Goal: Task Accomplishment & Management: Manage account settings

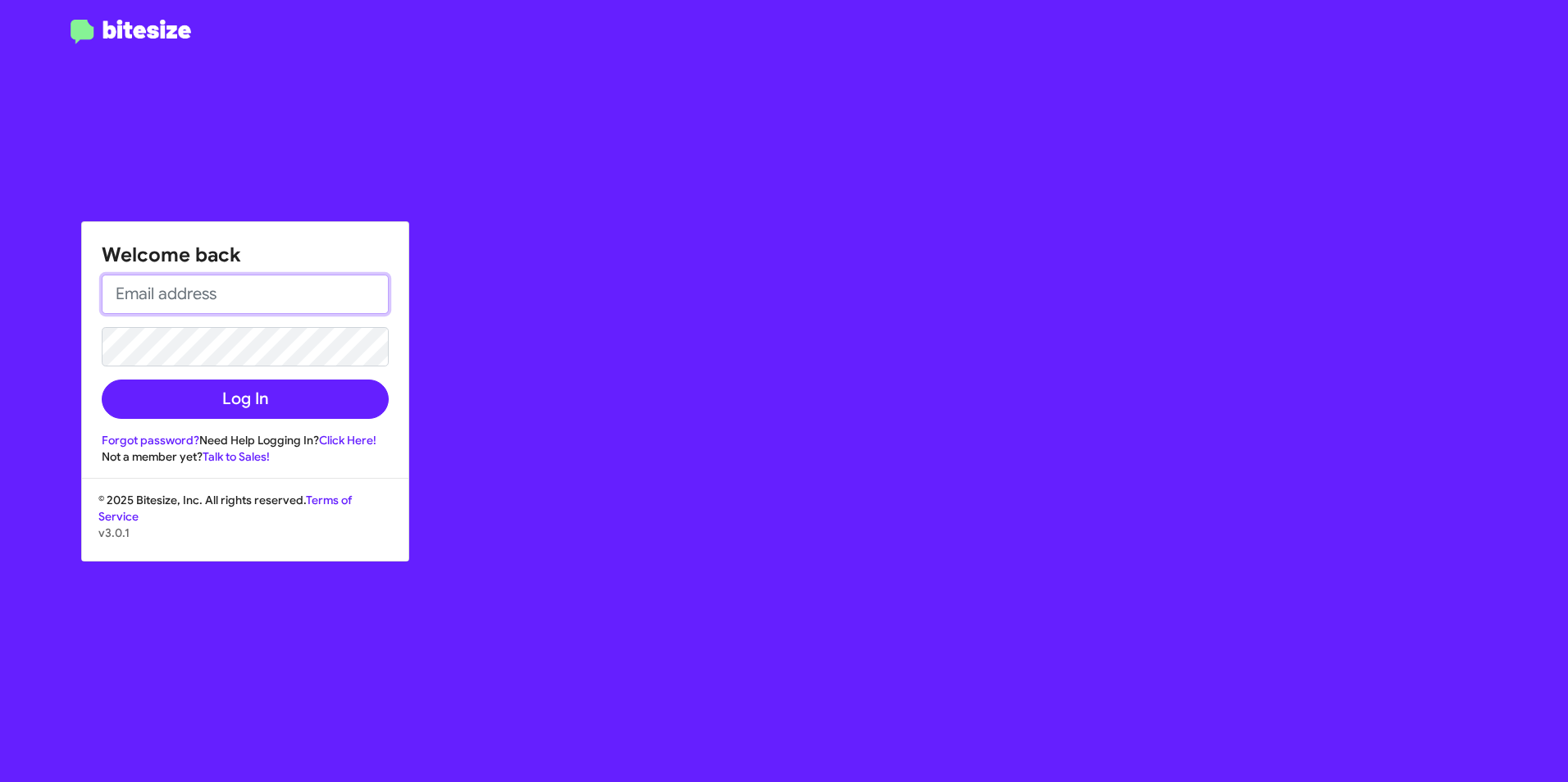
click at [271, 297] on input "email" at bounding box center [245, 294] width 287 height 40
type input "[PERSON_NAME][EMAIL_ADDRESS][PERSON_NAME][PERSON_NAME][DOMAIN_NAME]"
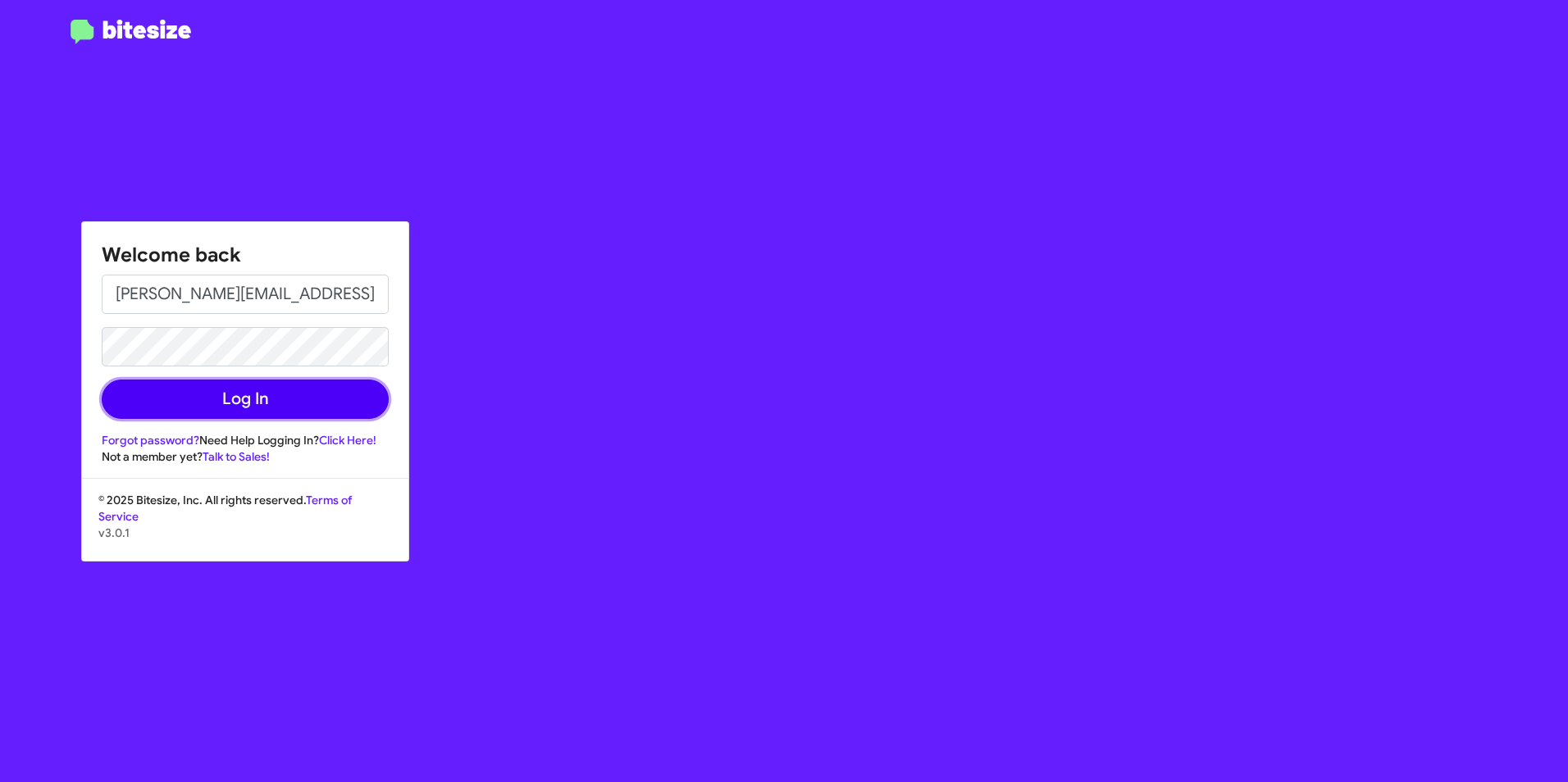
click at [287, 396] on button "Log In" at bounding box center [245, 399] width 287 height 40
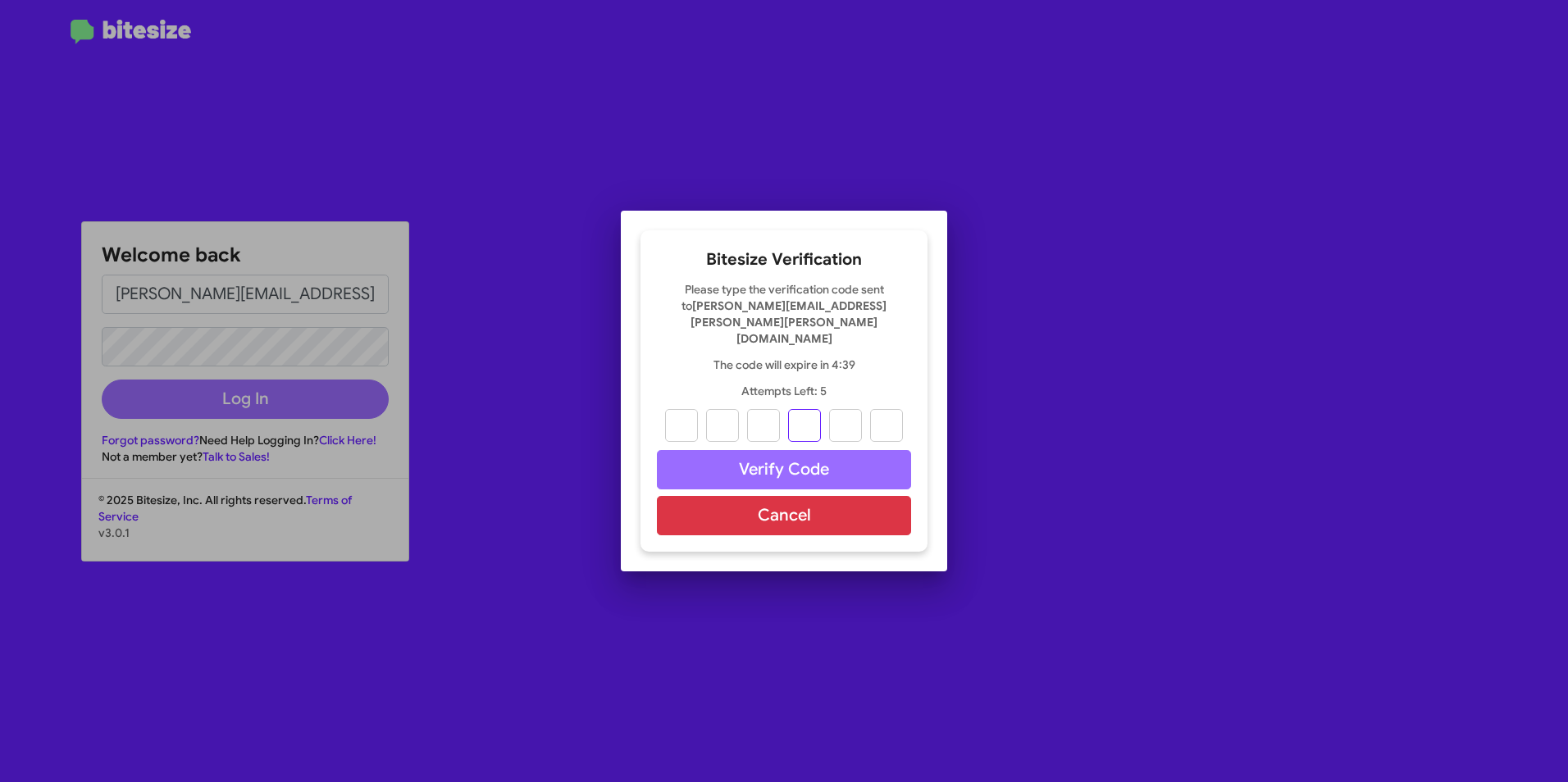
click at [816, 409] on input "text" at bounding box center [804, 425] width 33 height 33
click at [684, 413] on input "text" at bounding box center [681, 425] width 33 height 33
type input "6"
type input "1"
type input "8"
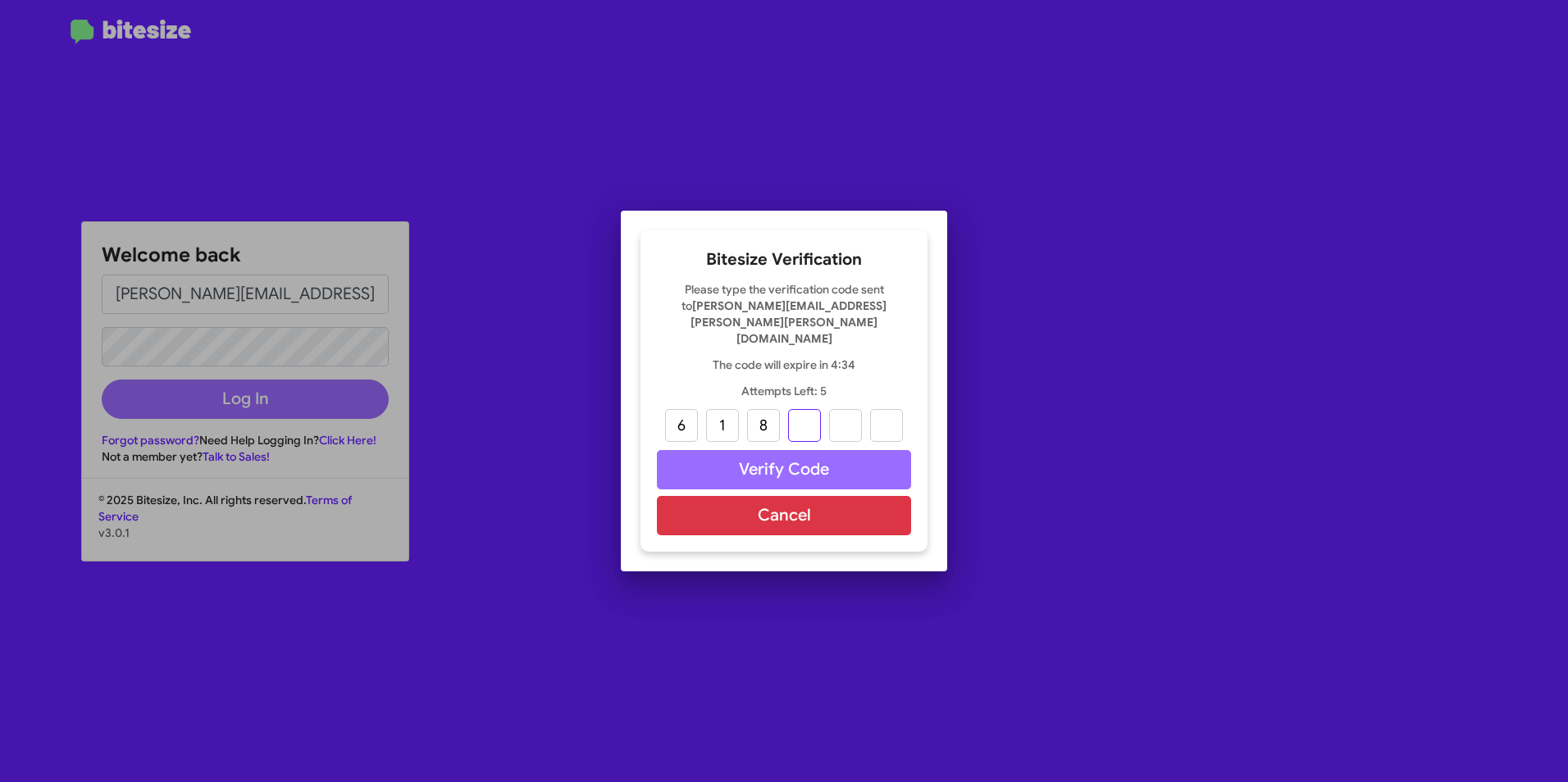
type input "3"
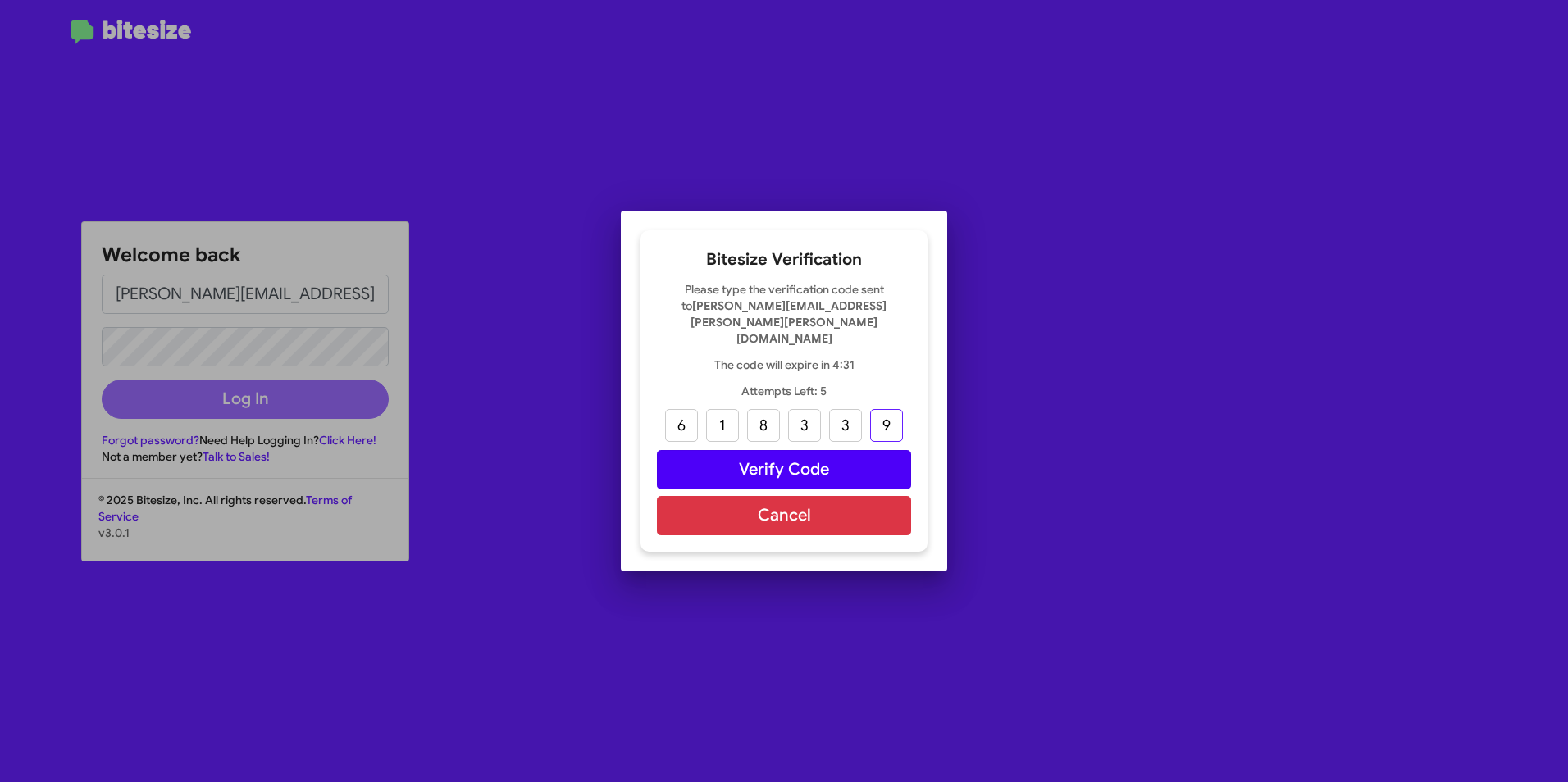
type input "9"
click at [840, 463] on button "Verify Code" at bounding box center [783, 469] width 254 height 40
